Goal: Book appointment/travel/reservation

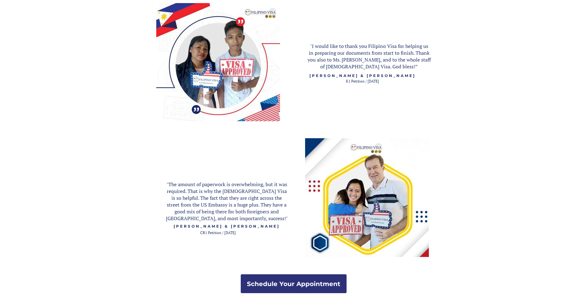
scroll to position [975, 0]
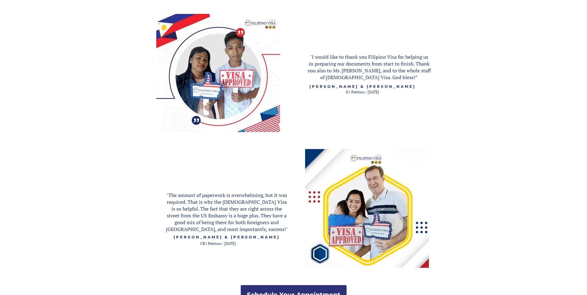
drag, startPoint x: 228, startPoint y: 126, endPoint x: 127, endPoint y: 127, distance: 100.5
click at [127, 127] on div at bounding box center [293, 28] width 587 height 569
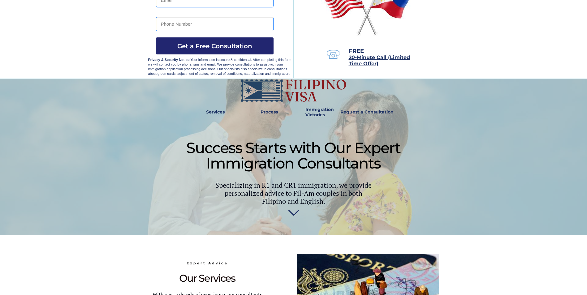
scroll to position [0, 0]
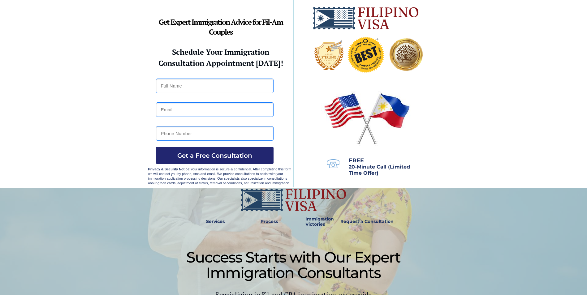
drag, startPoint x: 131, startPoint y: 122, endPoint x: 210, endPoint y: 84, distance: 87.0
click at [210, 84] on input "text" at bounding box center [215, 86] width 118 height 15
click at [466, 172] on div at bounding box center [293, 94] width 587 height 188
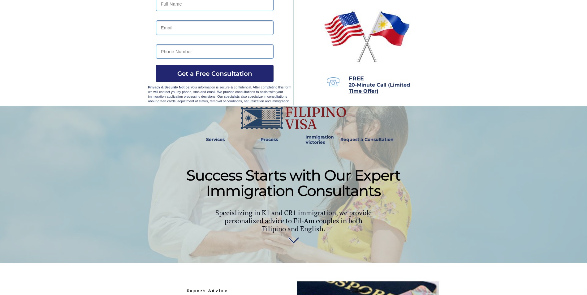
scroll to position [93, 0]
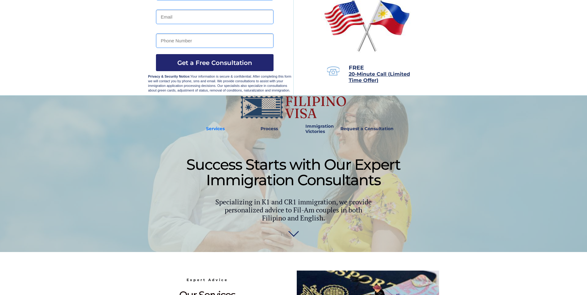
click at [212, 126] on strong "Services" at bounding box center [215, 129] width 19 height 6
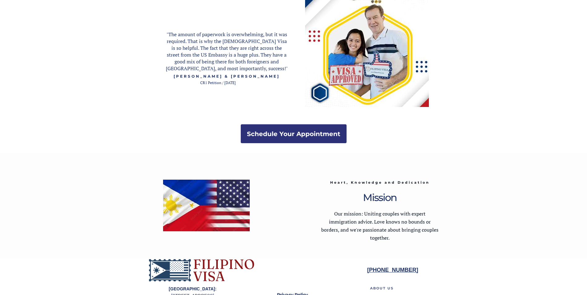
scroll to position [1192, 0]
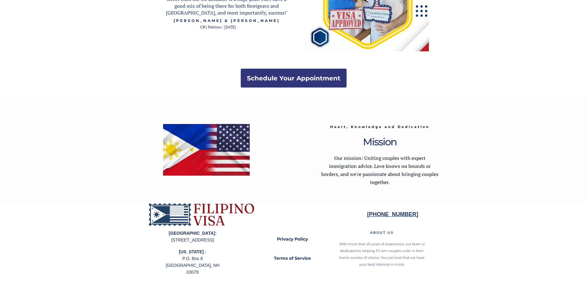
click at [272, 75] on strong "Schedule Your Appointment" at bounding box center [293, 78] width 93 height 7
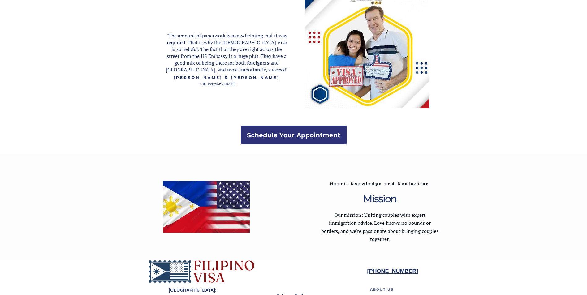
scroll to position [1192, 0]
